Goal: Book appointment/travel/reservation

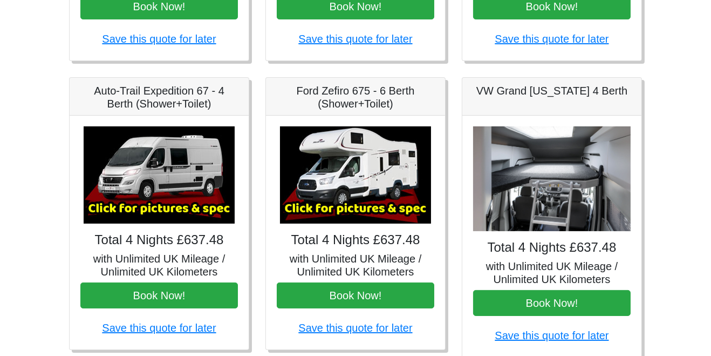
scroll to position [374, 0]
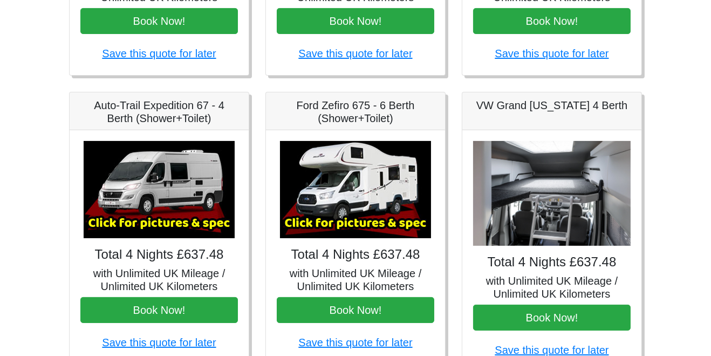
click at [387, 209] on img at bounding box center [355, 189] width 151 height 97
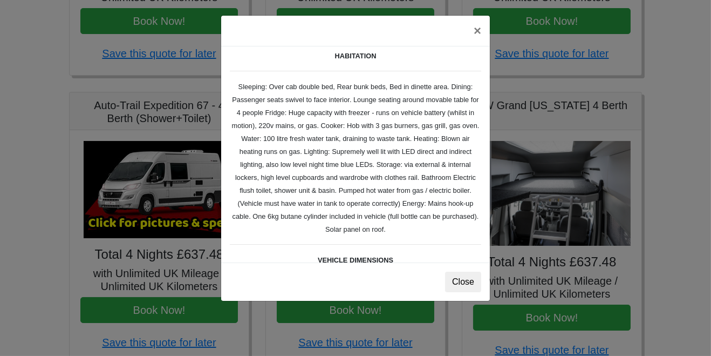
scroll to position [155, 0]
click at [478, 30] on button "×" at bounding box center [477, 31] width 25 height 30
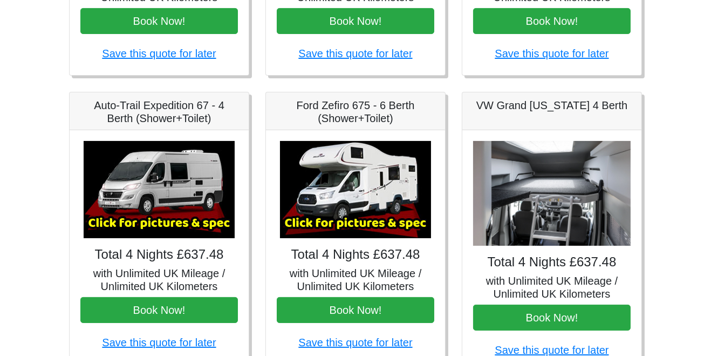
click at [370, 218] on img at bounding box center [355, 189] width 151 height 97
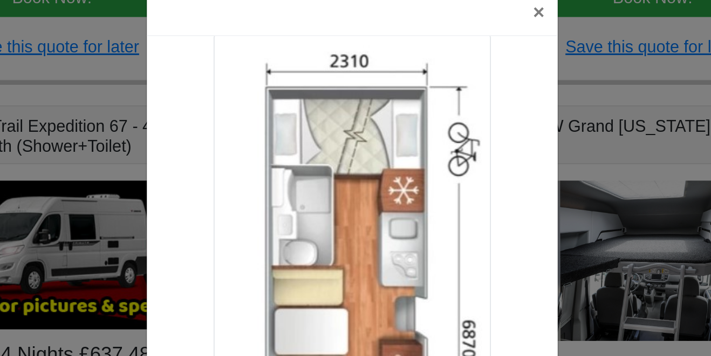
scroll to position [374, 0]
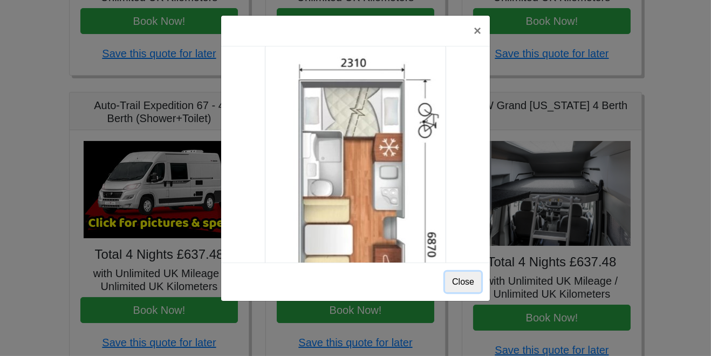
click at [465, 284] on button "Close" at bounding box center [463, 281] width 36 height 21
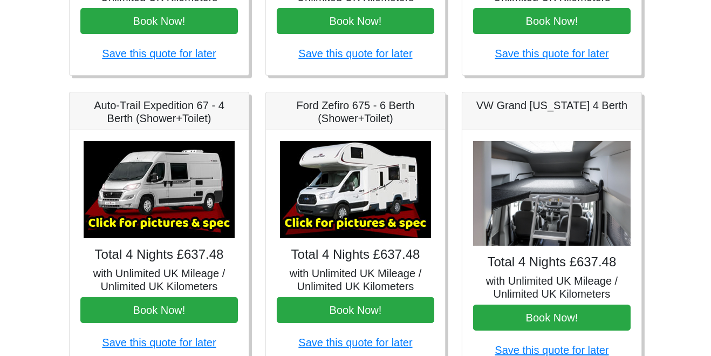
scroll to position [372, 0]
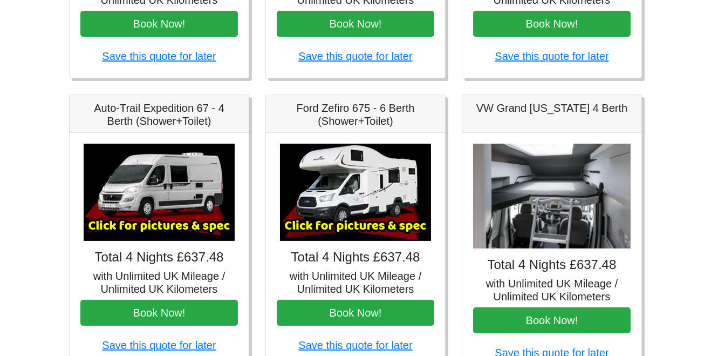
click at [373, 212] on img at bounding box center [355, 192] width 151 height 97
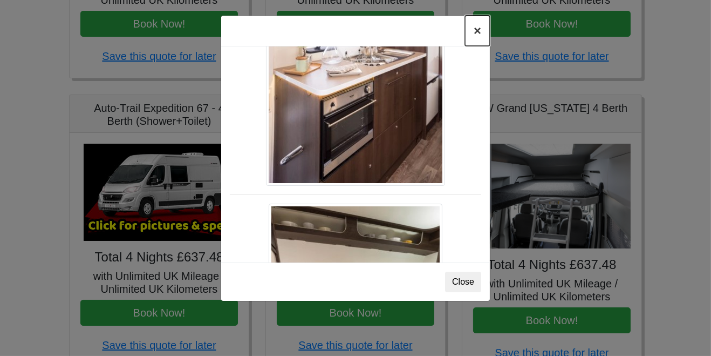
click at [475, 31] on button "×" at bounding box center [477, 31] width 25 height 30
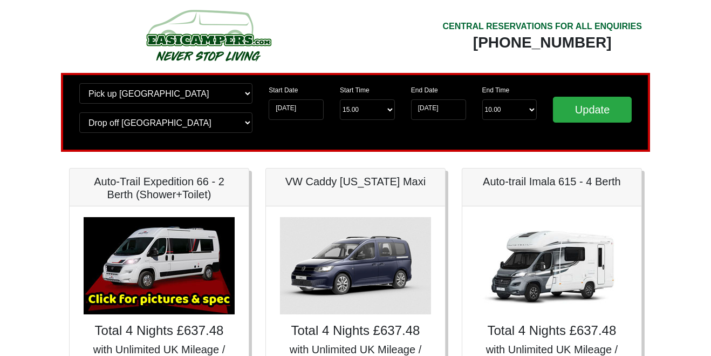
scroll to position [0, 0]
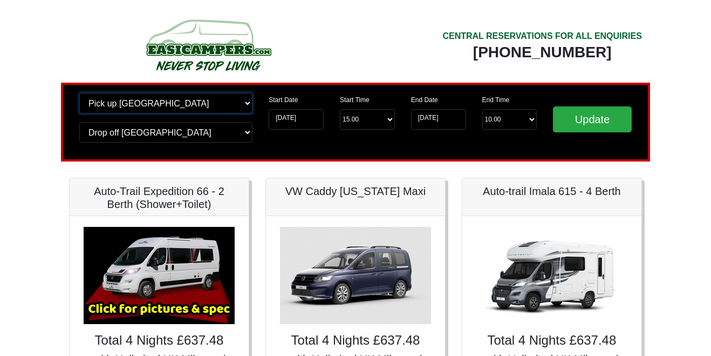
click at [243, 106] on select "Change pick up location? Pick up Edinburgh Birmingham Airport Blackburn Lancash…" at bounding box center [165, 103] width 173 height 21
select select "BIR"
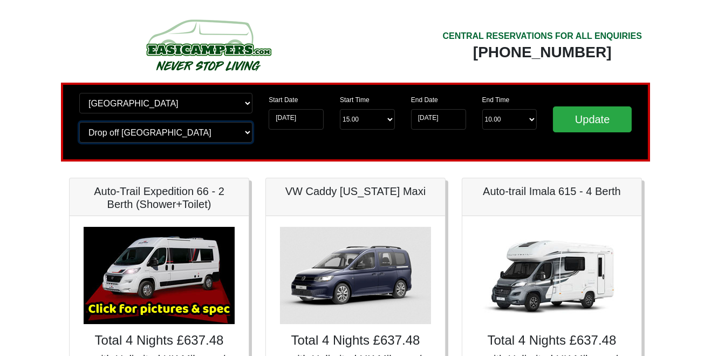
click at [245, 139] on select "Change drop off location? Drop off Edinburgh Birmingham Airport Blackburn Lanca…" at bounding box center [165, 132] width 173 height 21
select select "BIR"
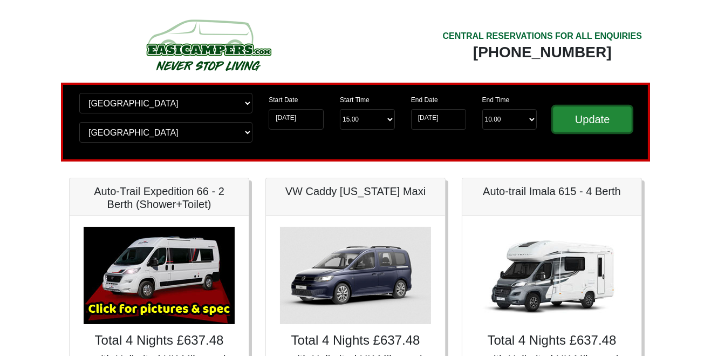
click at [597, 121] on input "Update" at bounding box center [592, 119] width 79 height 26
